Goal: Task Accomplishment & Management: Manage account settings

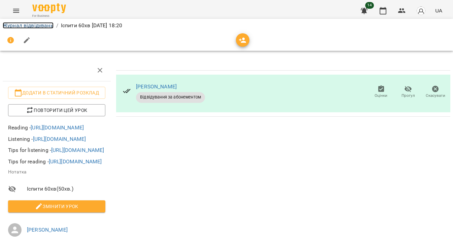
click at [37, 24] on link "Журнал відвідувань" at bounding box center [28, 25] width 51 height 6
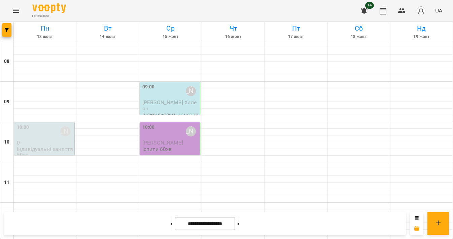
scroll to position [307, 0]
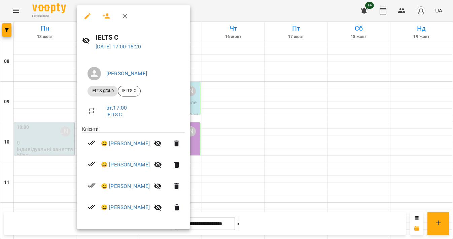
click at [85, 10] on button "button" at bounding box center [87, 16] width 16 height 16
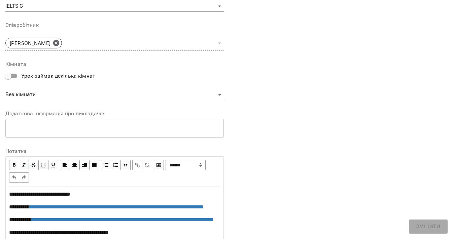
scroll to position [275, 0]
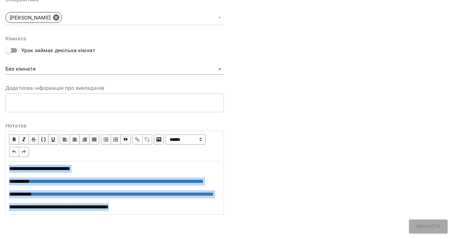
drag, startPoint x: 7, startPoint y: 152, endPoint x: 193, endPoint y: 222, distance: 198.4
copy div "**********"
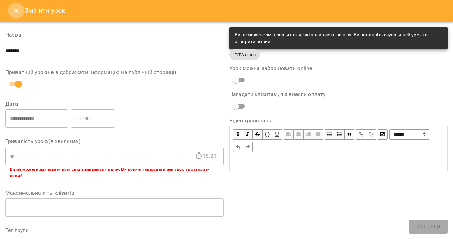
click at [19, 11] on icon "Close" at bounding box center [16, 11] width 8 height 8
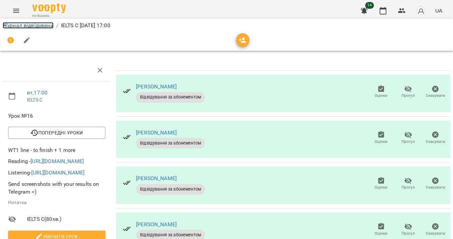
click at [42, 27] on link "Журнал відвідувань" at bounding box center [28, 25] width 51 height 6
